Goal: Information Seeking & Learning: Understand process/instructions

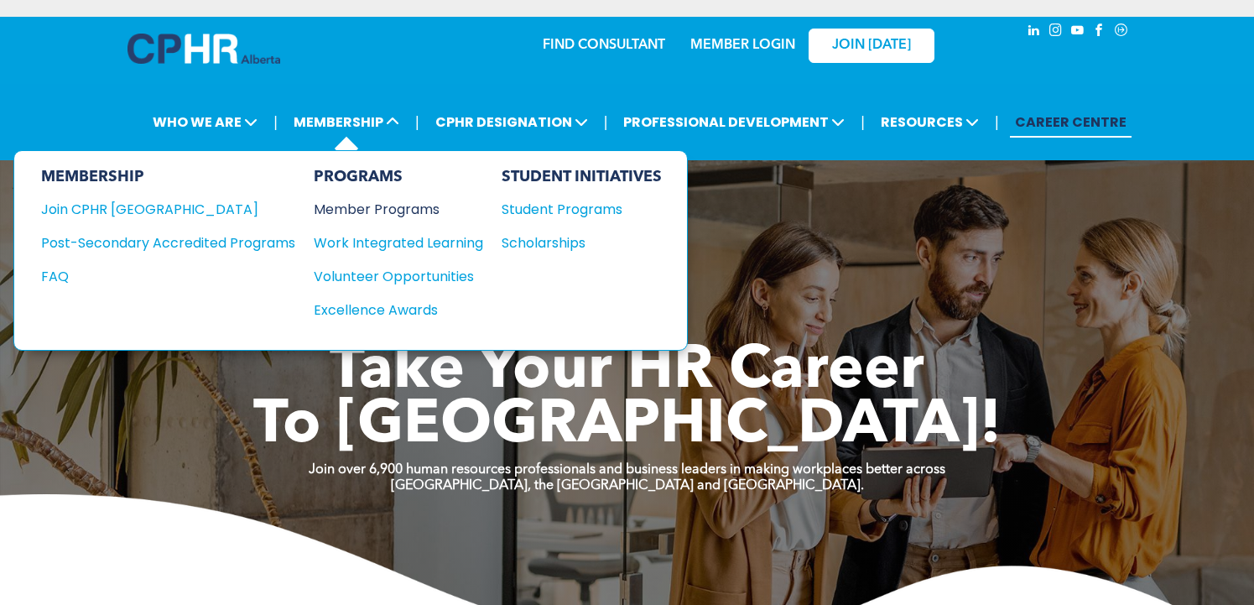
click at [352, 210] on div "Member Programs" at bounding box center [390, 209] width 153 height 21
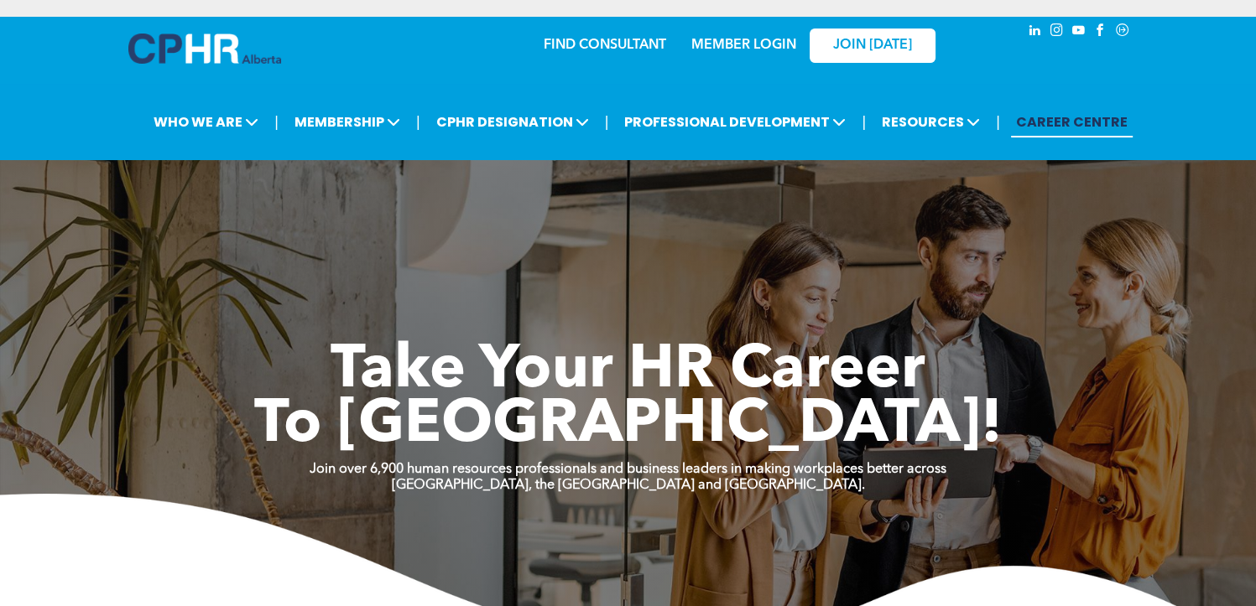
click at [1070, 133] on link "CAREER CENTRE" at bounding box center [1072, 122] width 122 height 31
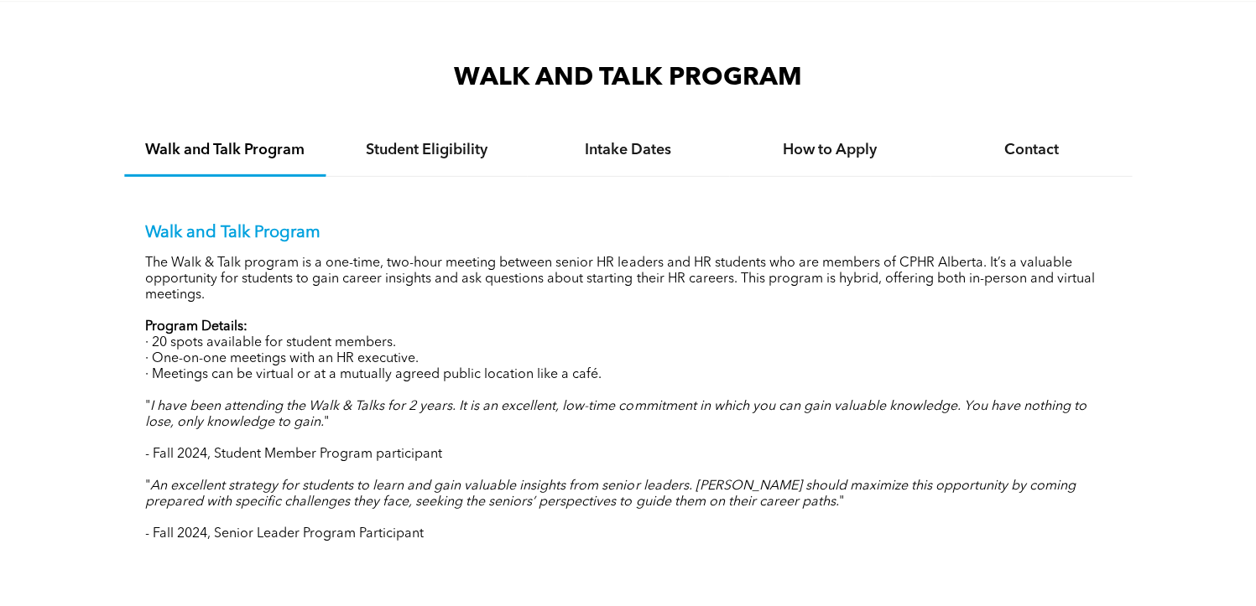
scroll to position [1607, 0]
click at [360, 593] on div "WALK AND TALK PROGRAM Walk and Talk Program Student Eligibility Intake Dates Ho…" at bounding box center [628, 313] width 1256 height 620
click at [904, 572] on div "WALK AND TALK PROGRAM Walk and Talk Program Student Eligibility Intake Dates Ho…" at bounding box center [628, 313] width 1256 height 620
click at [450, 147] on h4 "Student Eligibility" at bounding box center [426, 150] width 171 height 18
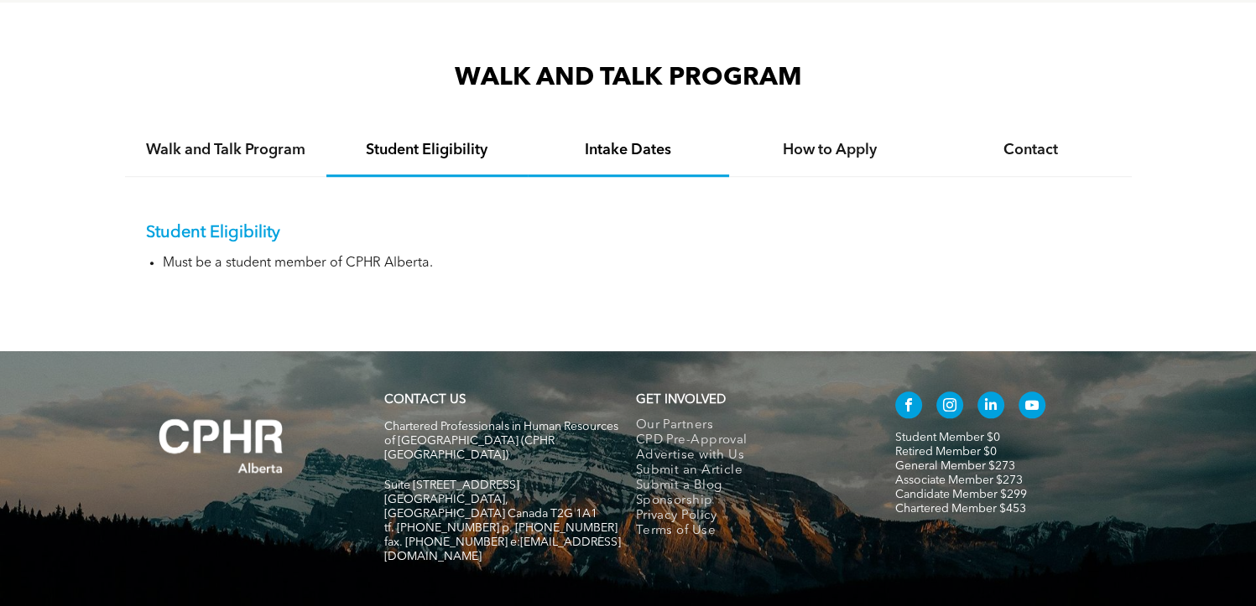
click at [627, 159] on div "Intake Dates" at bounding box center [628, 151] width 201 height 51
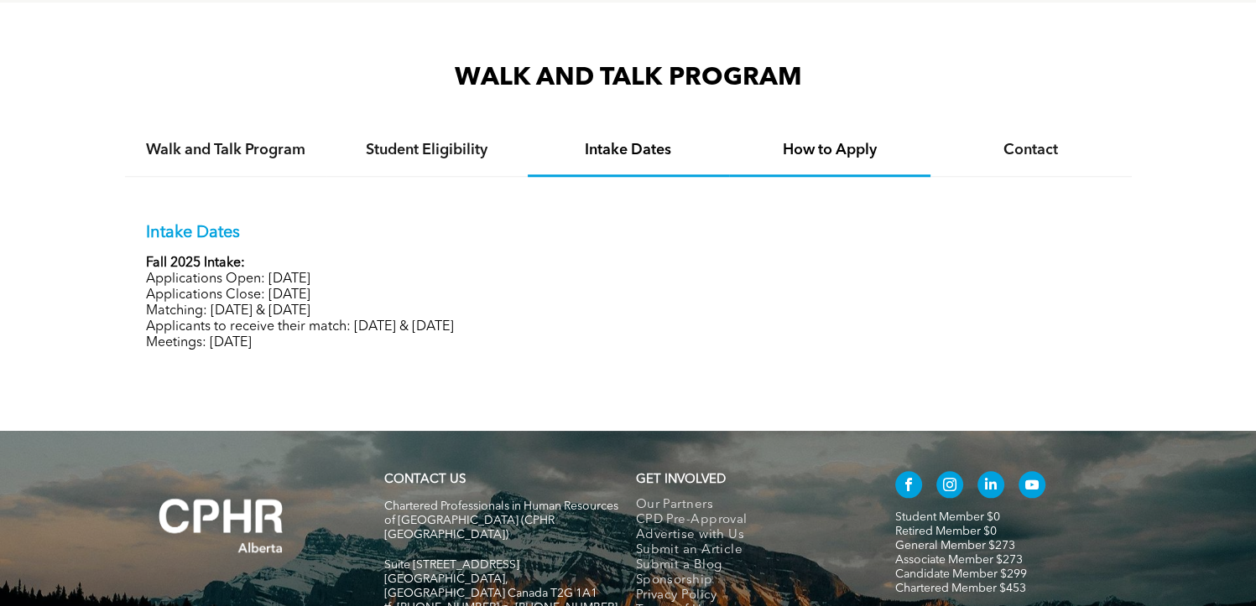
click at [856, 161] on div "How to Apply" at bounding box center [829, 151] width 201 height 51
